Goal: Navigation & Orientation: Understand site structure

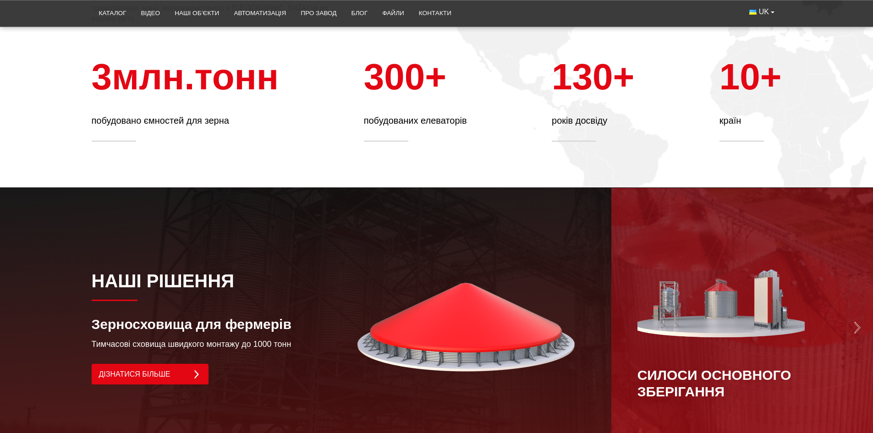
scroll to position [550, 0]
click at [313, 11] on link "Про завод" at bounding box center [318, 13] width 50 height 20
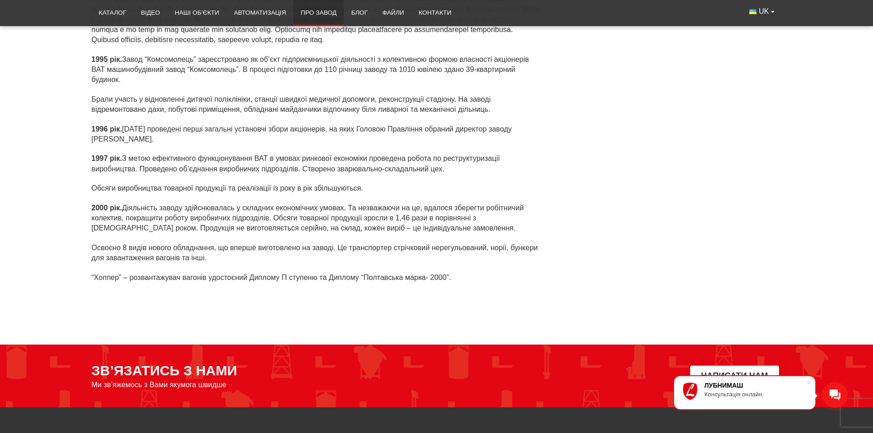
scroll to position [2175, 0]
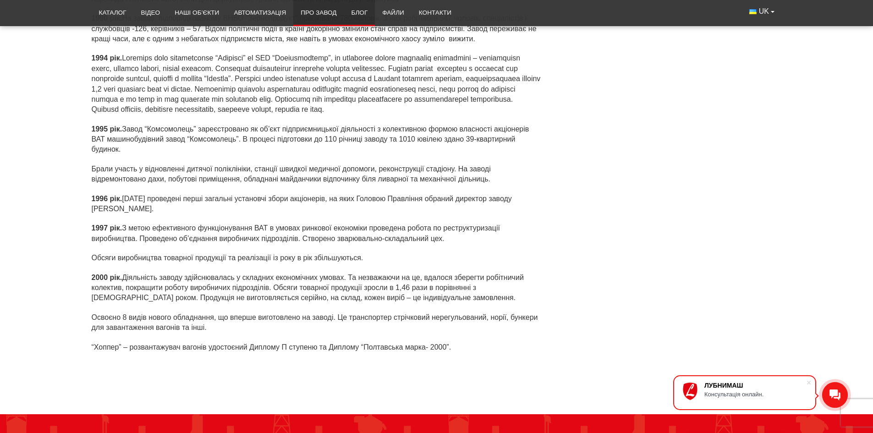
click at [351, 15] on link "Блог" at bounding box center [359, 13] width 31 height 20
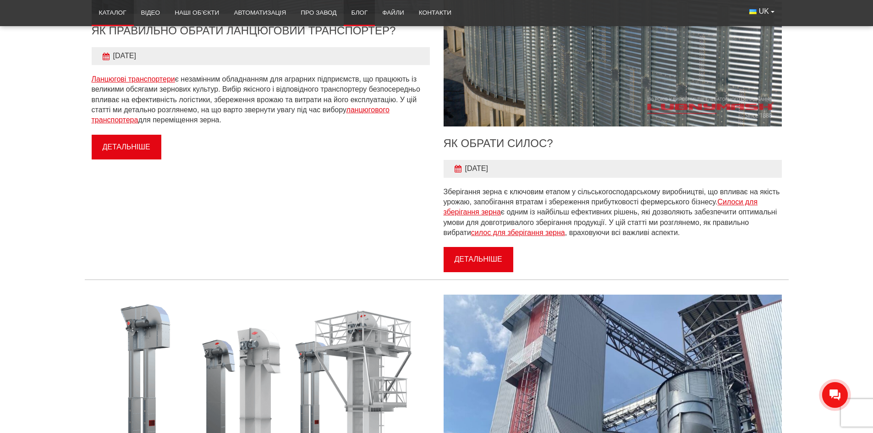
scroll to position [321, 0]
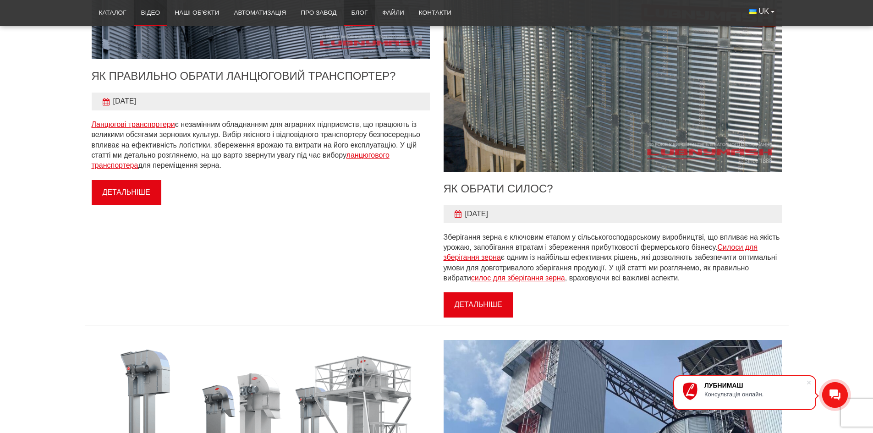
click at [159, 14] on link "Відео" at bounding box center [151, 13] width 34 height 20
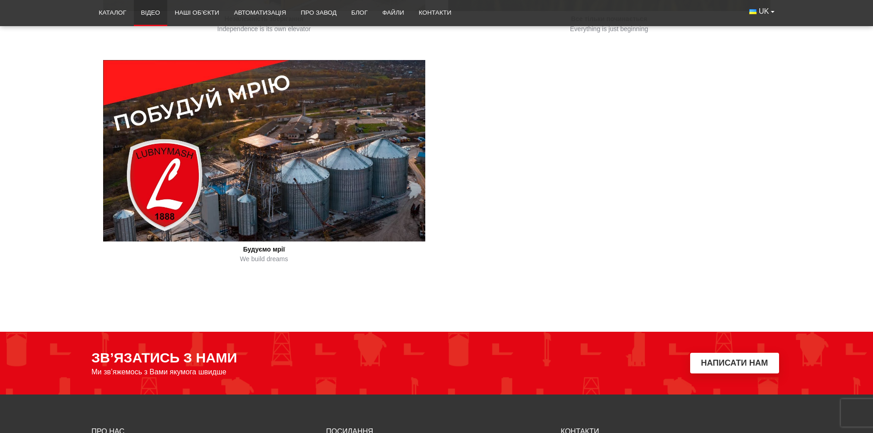
scroll to position [917, 0]
